Goal: Entertainment & Leisure: Consume media (video, audio)

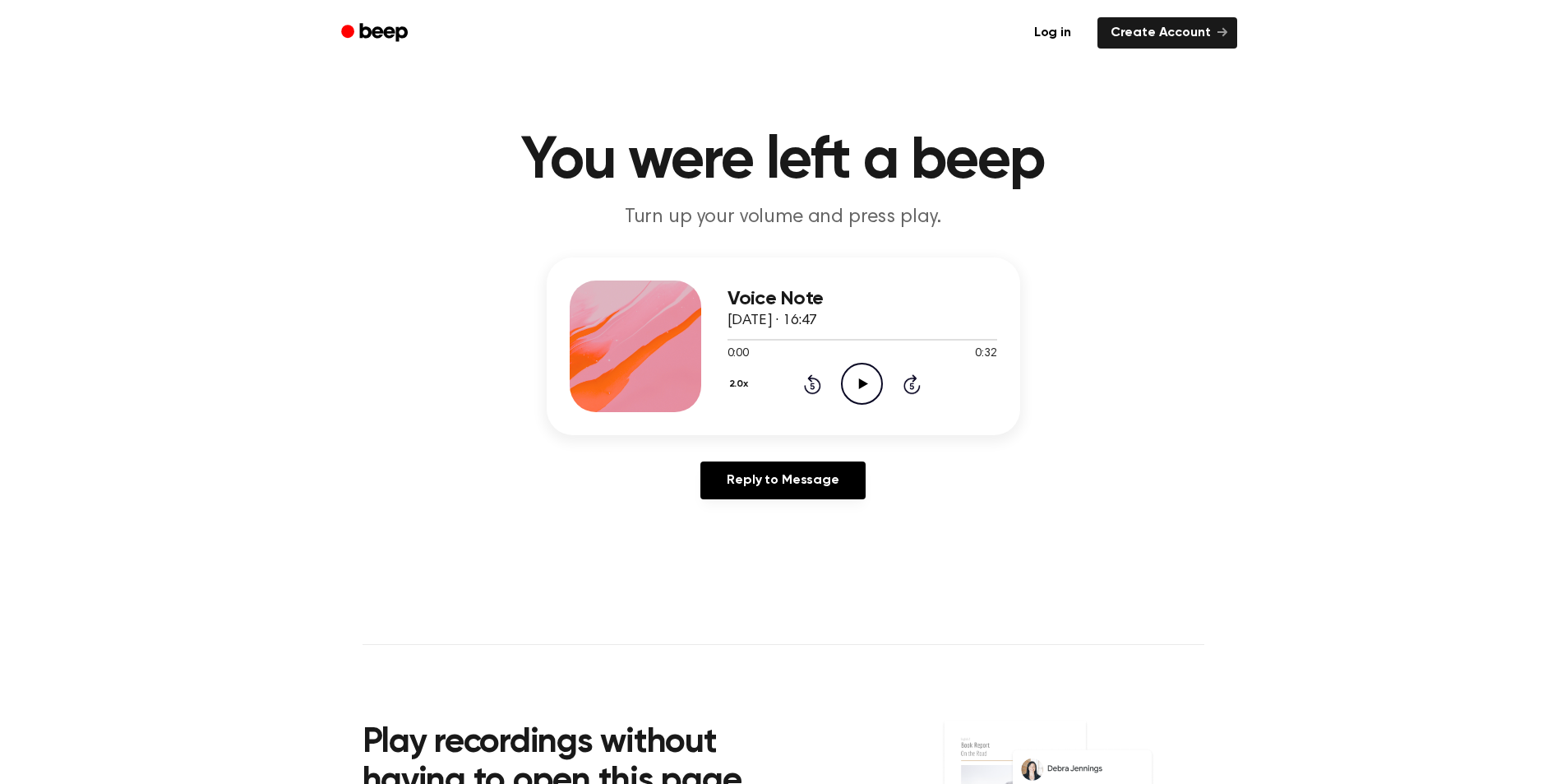
click at [851, 369] on icon "Play Audio" at bounding box center [862, 384] width 42 height 42
click at [912, 390] on icon "Skip 5 seconds" at bounding box center [912, 383] width 18 height 21
click at [857, 381] on icon "Play Audio" at bounding box center [862, 384] width 42 height 42
click at [743, 382] on button "2.0x" at bounding box center [746, 384] width 27 height 28
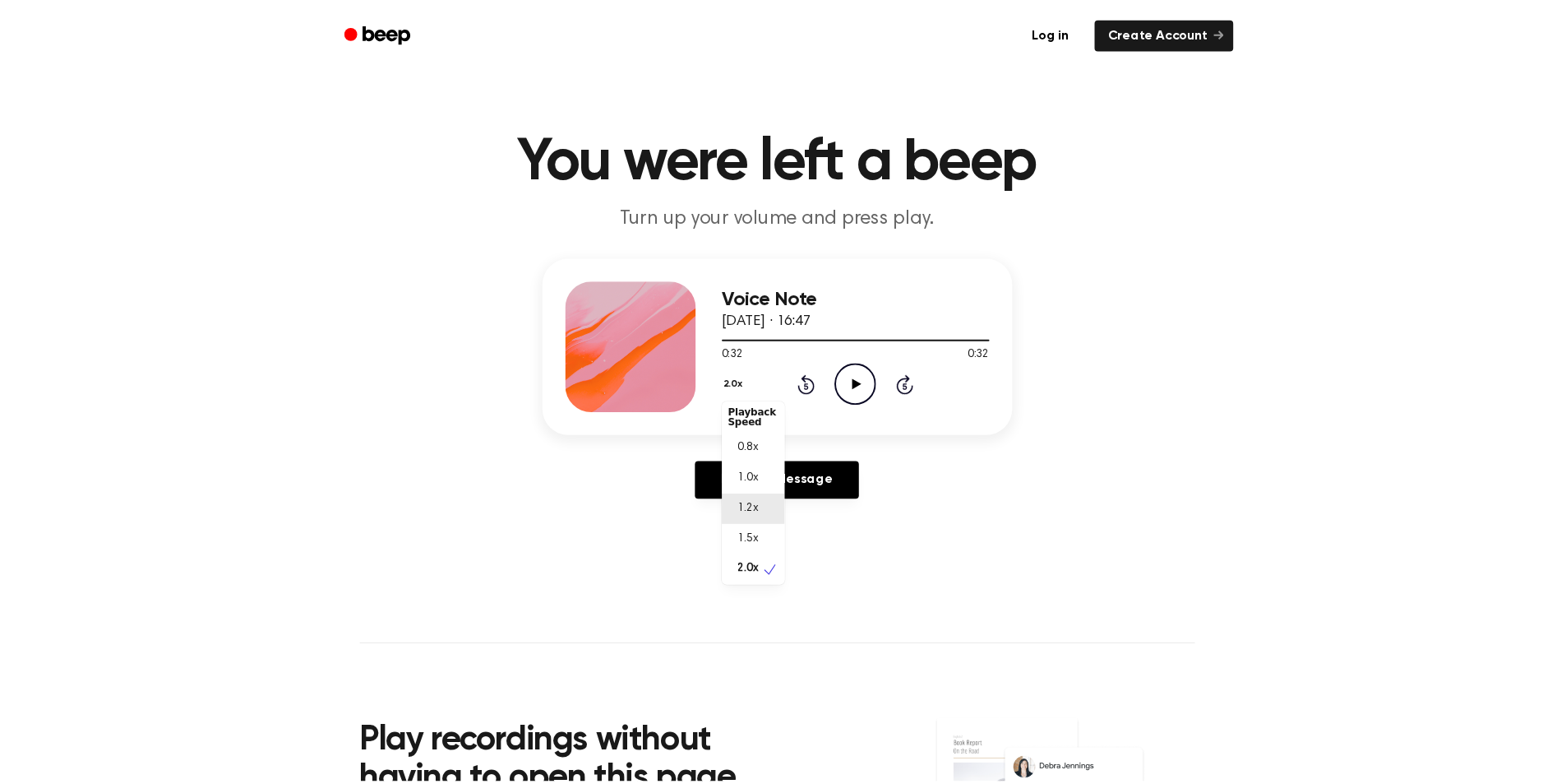
scroll to position [7, 0]
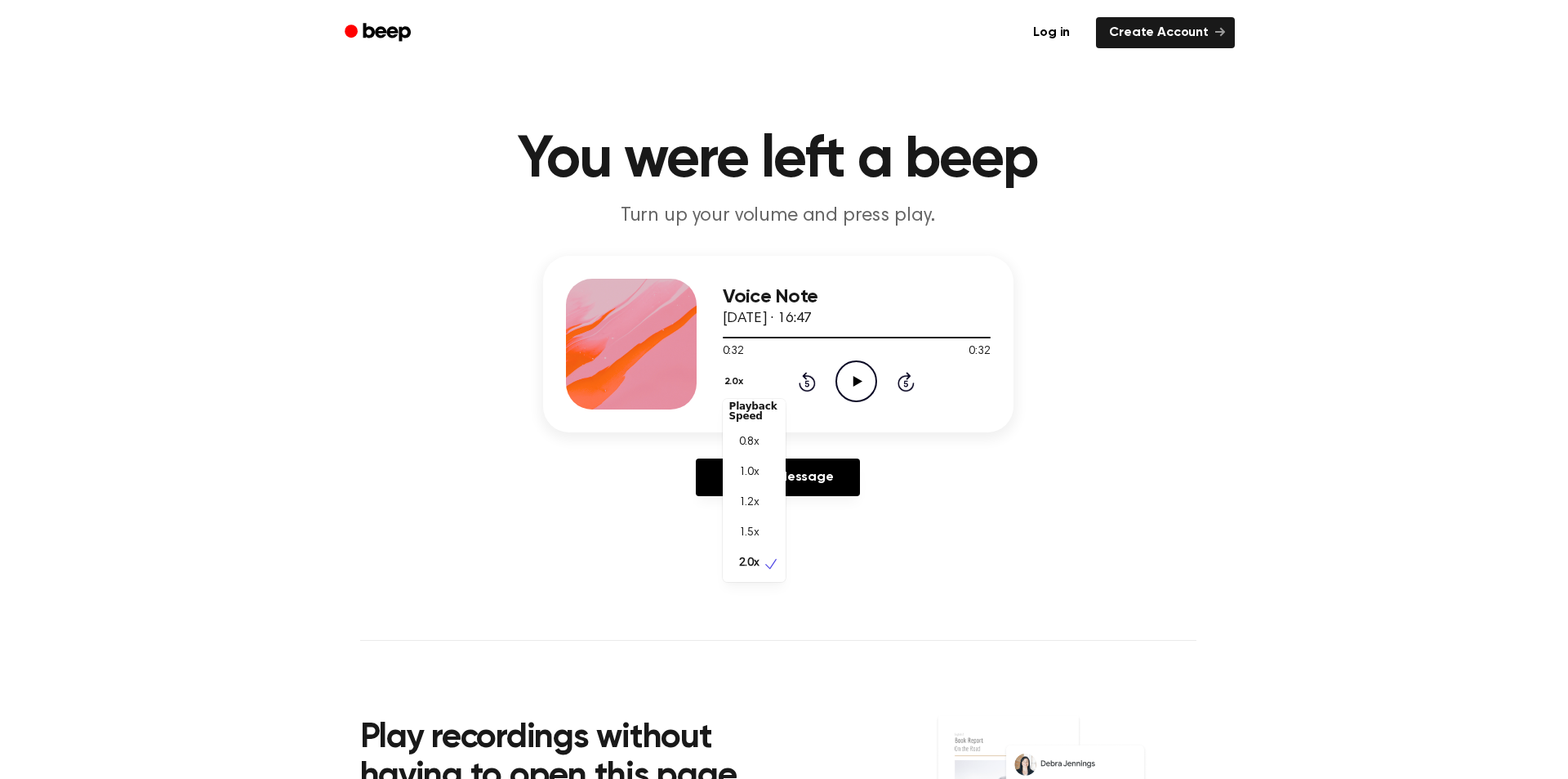
click at [847, 370] on div "2.0x Playback Speed 0.8x 1.0x 1.2x 1.5x 2.0x Rewind 5 seconds Play Audio Skip 5…" at bounding box center [857, 382] width 268 height 42
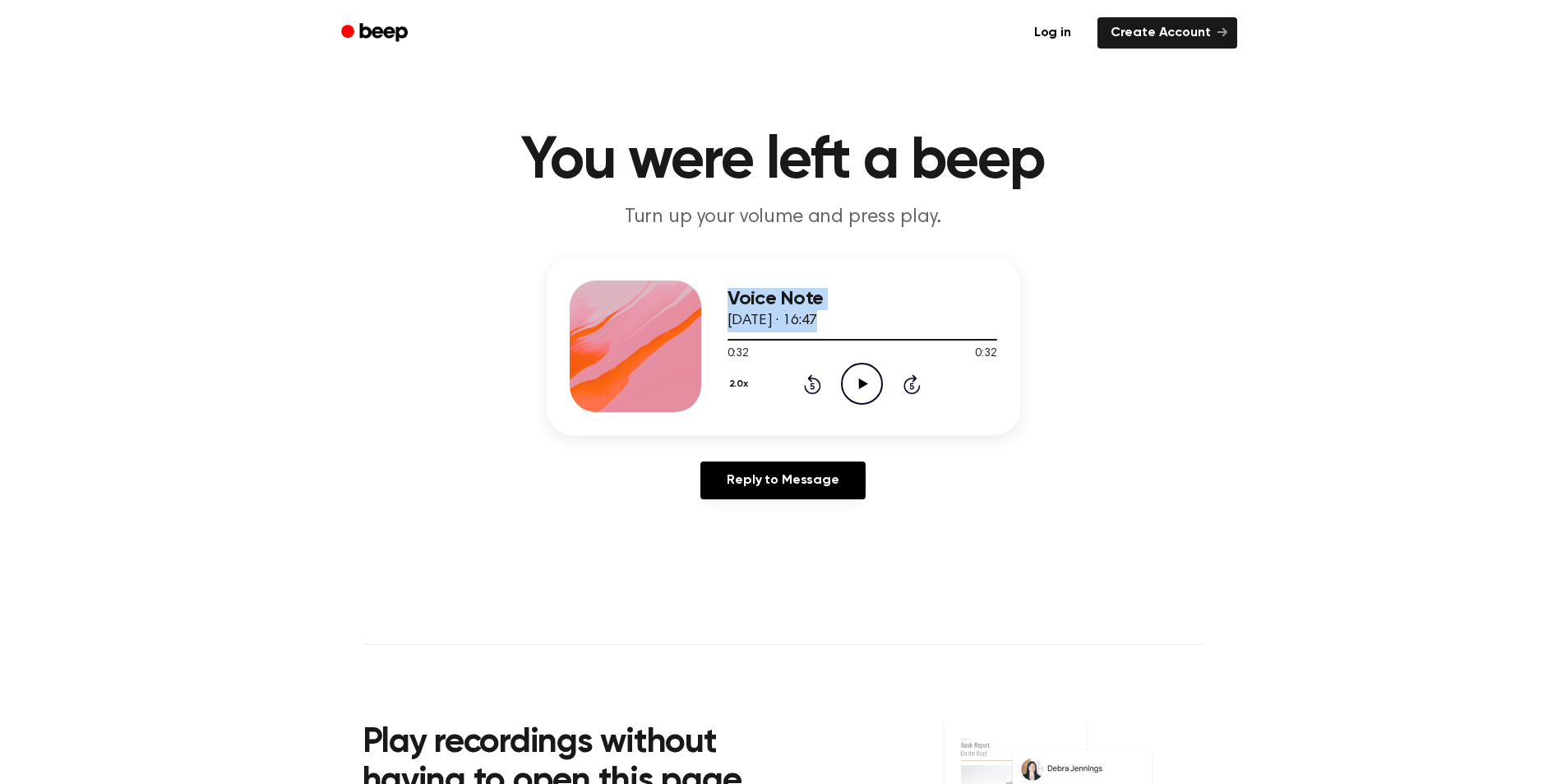
drag, startPoint x: 991, startPoint y: 341, endPoint x: 695, endPoint y: 373, distance: 297.7
click at [695, 373] on div "Voice Note [DATE] · 16:47 0:32 0:32 Your browser does not support the [object O…" at bounding box center [784, 346] width 474 height 178
click at [1014, 280] on div "Voice Note [DATE] · 16:47 0:32 0:32 Your browser does not support the [object O…" at bounding box center [784, 346] width 474 height 178
drag, startPoint x: 992, startPoint y: 336, endPoint x: 942, endPoint y: 349, distance: 51.9
click at [942, 349] on div "0:32 0:32 Your browser does not support the [object Object] element." at bounding box center [863, 347] width 270 height 30
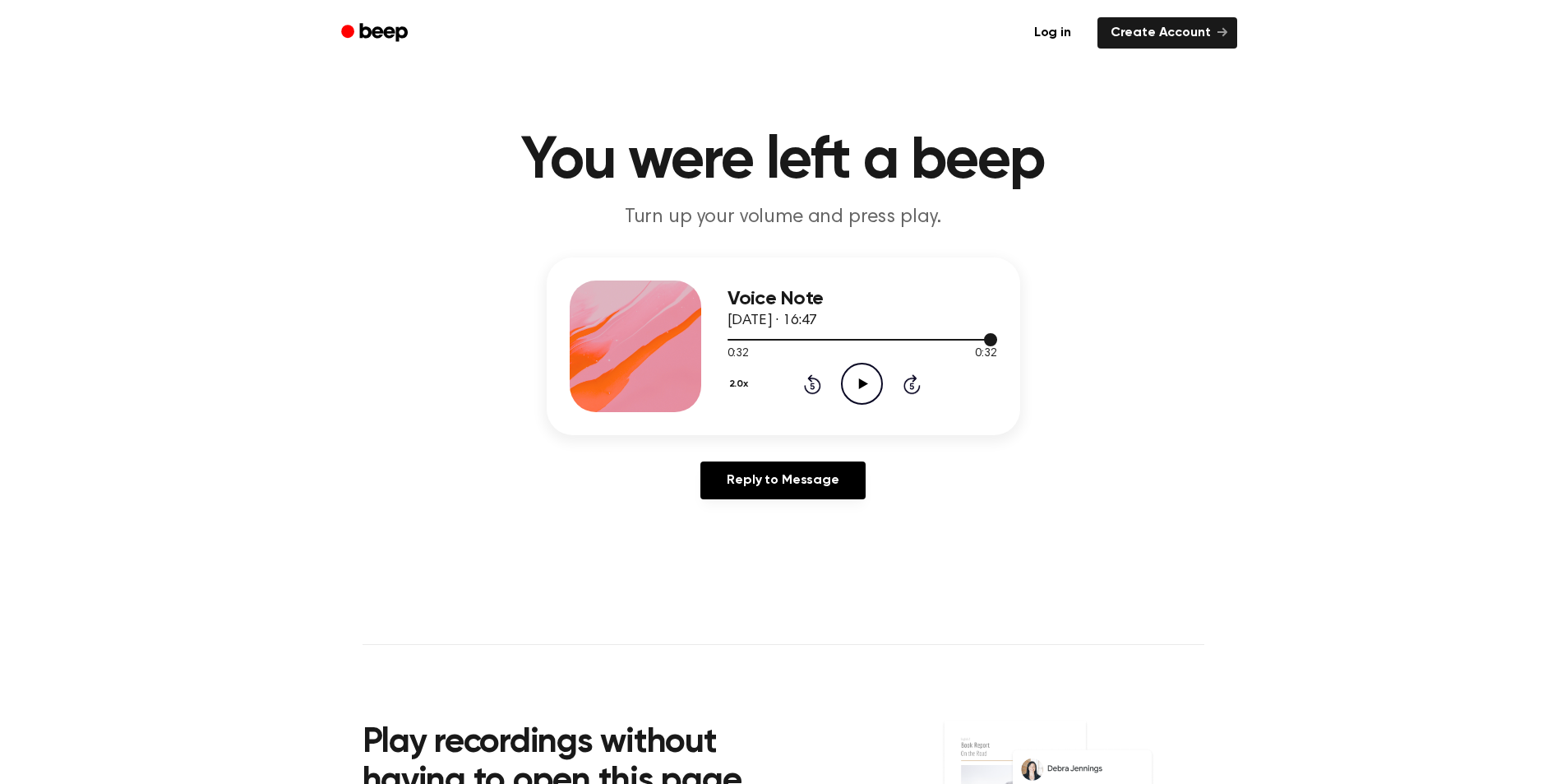
click at [754, 335] on div at bounding box center [863, 338] width 270 height 13
click at [728, 340] on div at bounding box center [741, 340] width 26 height 2
click at [866, 383] on icon at bounding box center [863, 383] width 9 height 11
